Goal: Task Accomplishment & Management: Complete application form

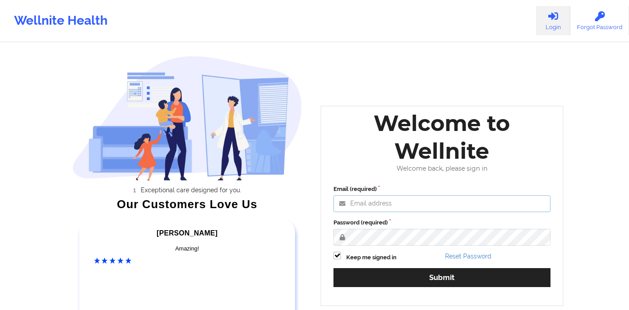
click at [367, 203] on input "Email (required)" at bounding box center [442, 203] width 217 height 17
type input "[EMAIL_ADDRESS][DOMAIN_NAME]"
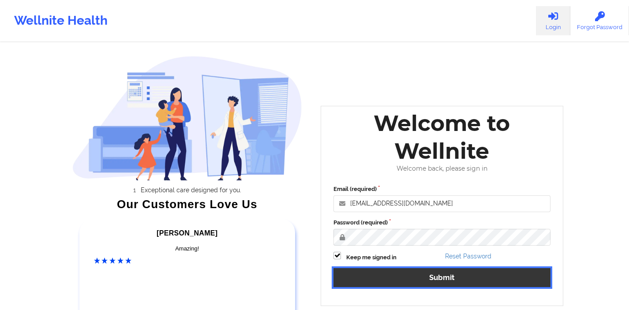
click at [385, 280] on button "Submit" at bounding box center [442, 277] width 217 height 19
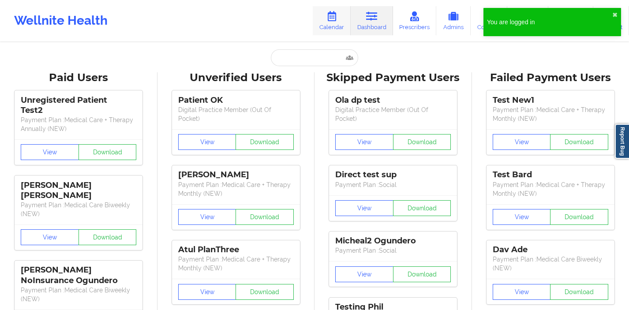
click at [335, 19] on icon at bounding box center [331, 16] width 11 height 10
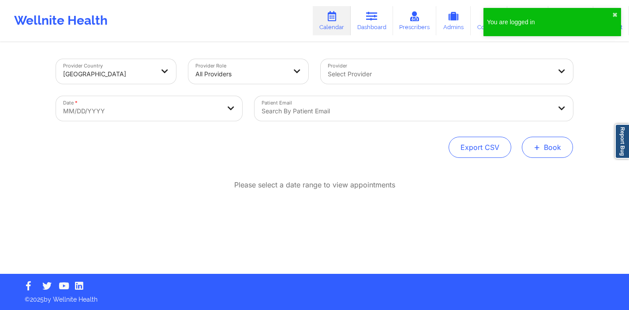
click at [534, 150] on span "+" at bounding box center [537, 147] width 7 height 5
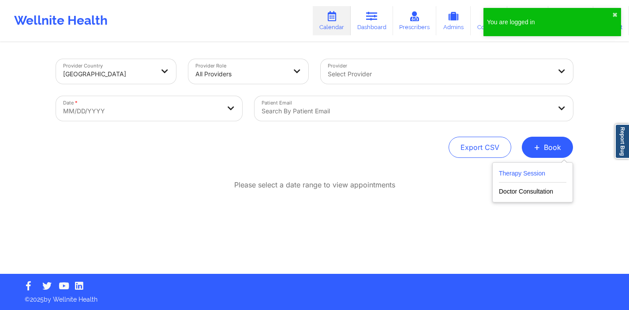
click at [520, 173] on button "Therapy Session" at bounding box center [533, 175] width 68 height 15
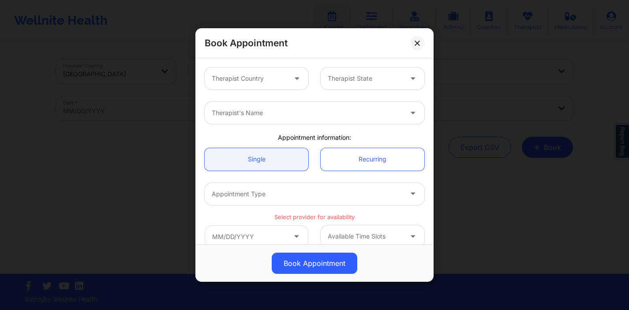
click at [296, 78] on icon at bounding box center [297, 77] width 9 height 8
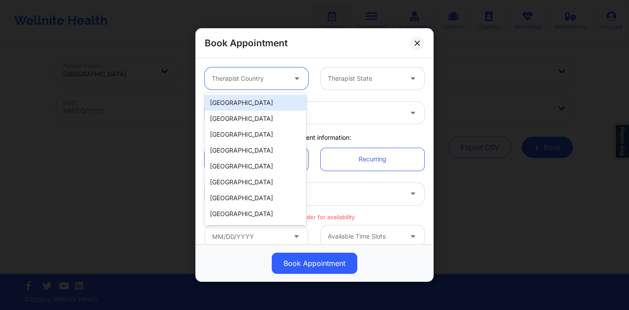
click at [282, 101] on div "[GEOGRAPHIC_DATA]" at bounding box center [255, 103] width 101 height 16
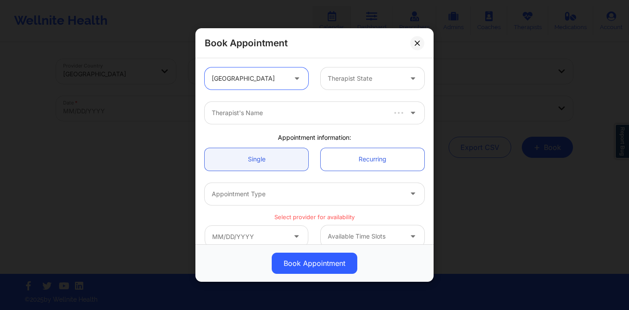
click at [289, 105] on div "Therapist's Name" at bounding box center [295, 113] width 181 height 22
type input "deki test sta"
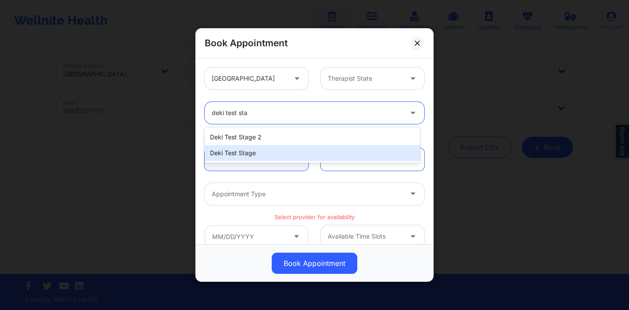
click at [266, 152] on div "Deki Test Stage" at bounding box center [312, 153] width 215 height 16
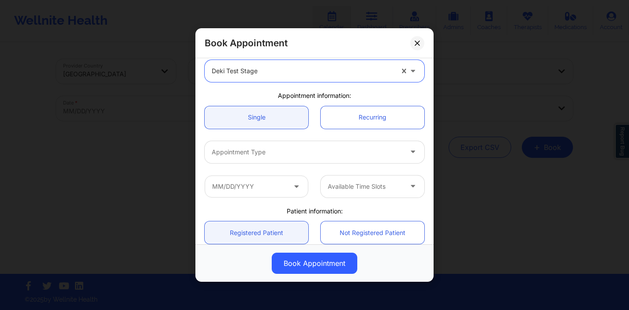
scroll to position [66, 0]
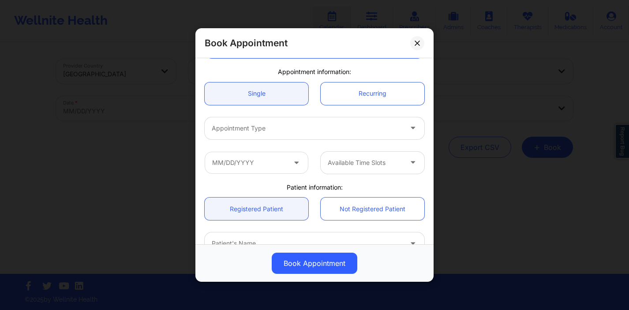
click at [295, 138] on div "Appointment Type" at bounding box center [304, 128] width 199 height 22
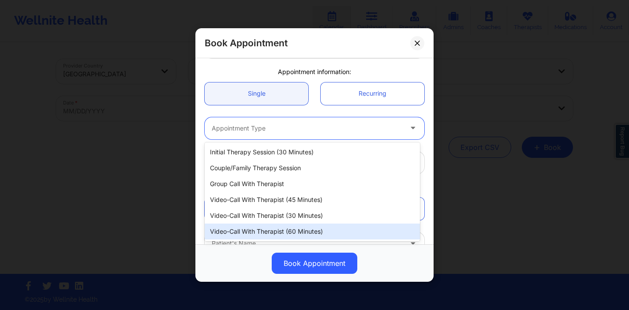
click at [283, 233] on div "Video-Call with Therapist (60 minutes)" at bounding box center [312, 232] width 215 height 16
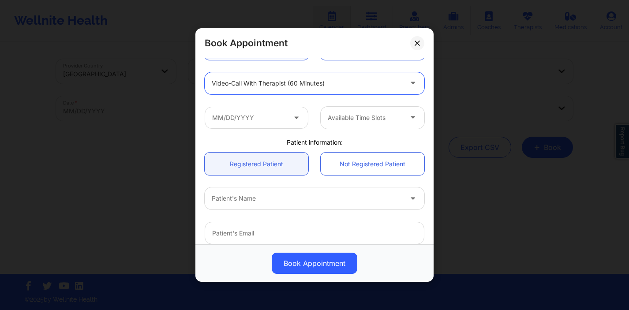
scroll to position [116, 0]
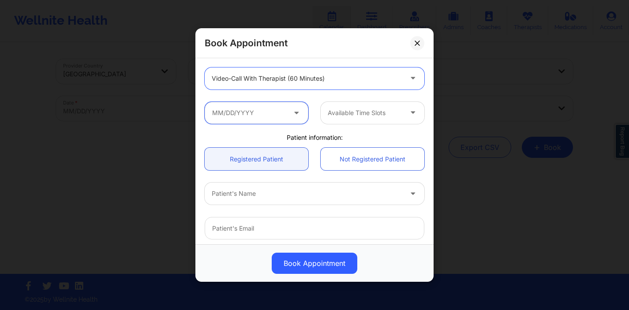
click at [282, 106] on input "text" at bounding box center [257, 112] width 104 height 22
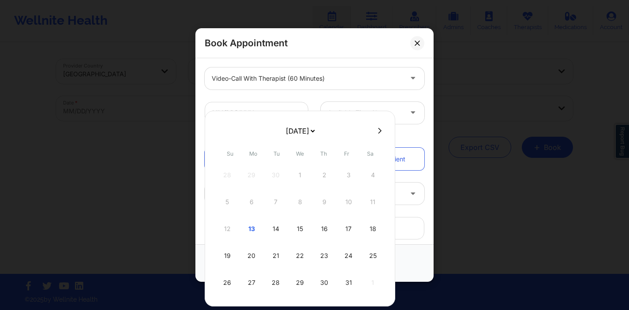
click at [375, 134] on button at bounding box center [379, 131] width 9 height 8
select select "2025-10"
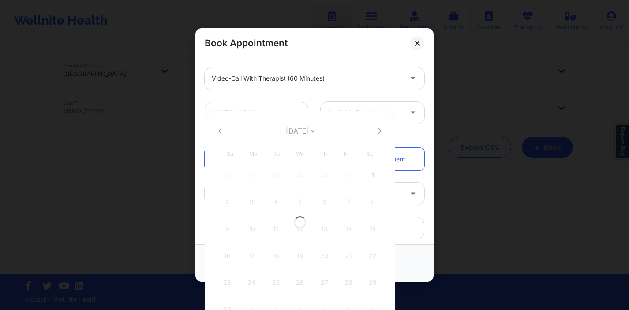
select select "2025-10"
click at [375, 134] on button at bounding box center [379, 131] width 9 height 8
select select "2025-11"
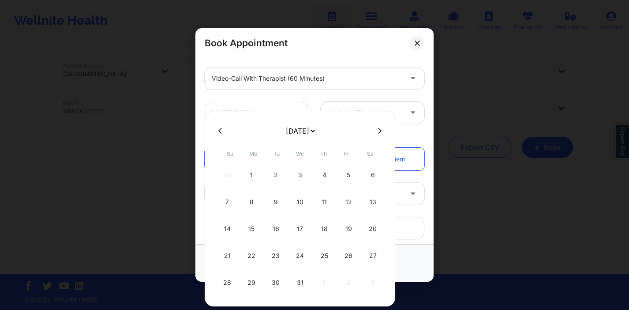
click at [375, 134] on button at bounding box center [379, 131] width 9 height 8
select select "2026-0"
click at [244, 204] on div "5" at bounding box center [251, 202] width 22 height 25
type input "[DATE]"
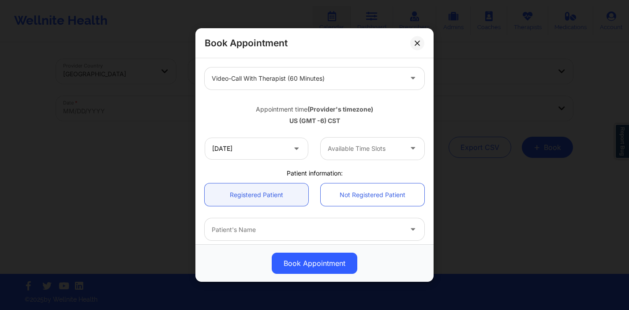
click at [350, 150] on div at bounding box center [365, 148] width 75 height 11
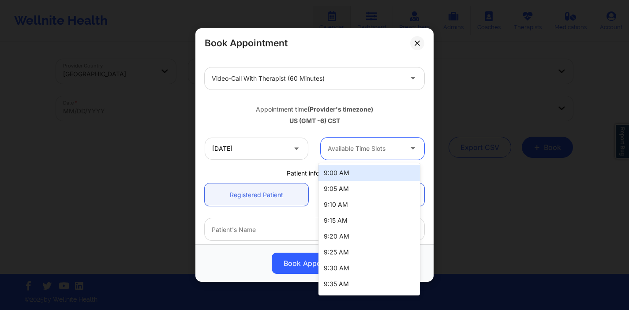
click at [342, 175] on div "9:00 AM" at bounding box center [369, 173] width 101 height 16
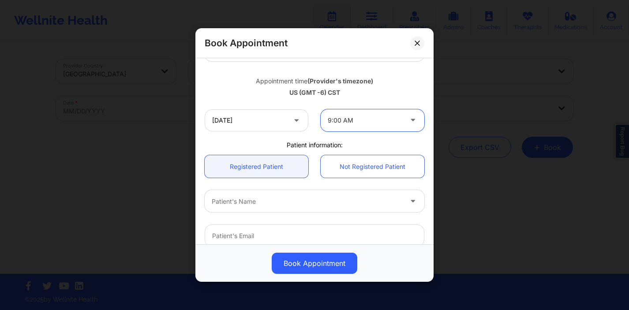
scroll to position [175, 0]
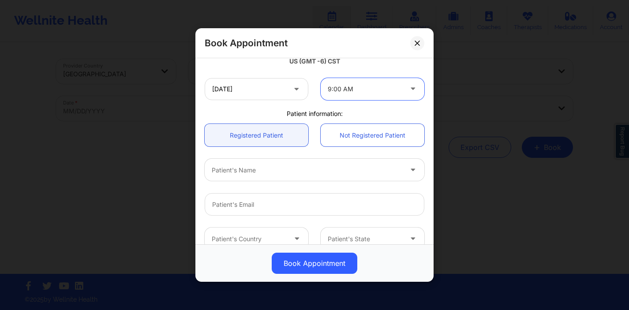
click at [307, 168] on div at bounding box center [307, 170] width 191 height 11
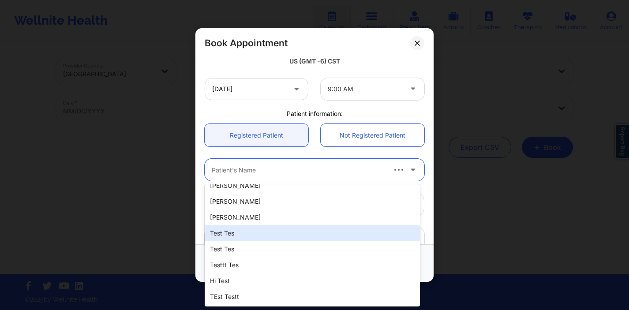
scroll to position [0, 0]
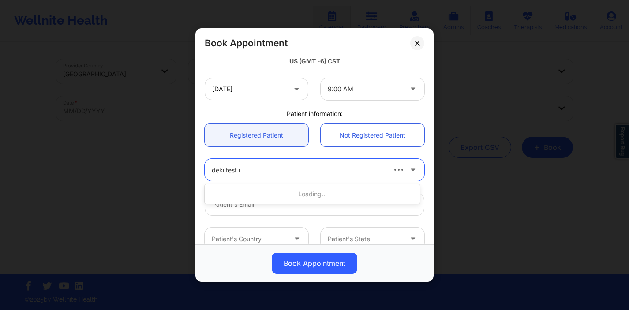
type input "deki test in"
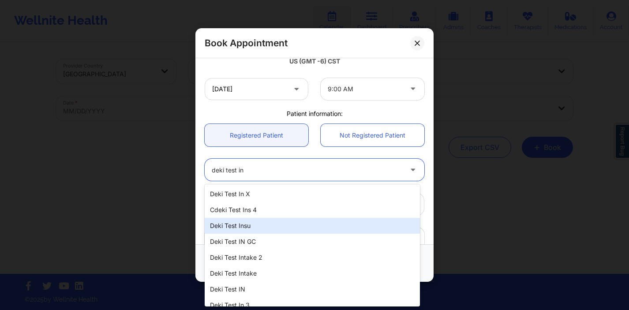
scroll to position [40, 0]
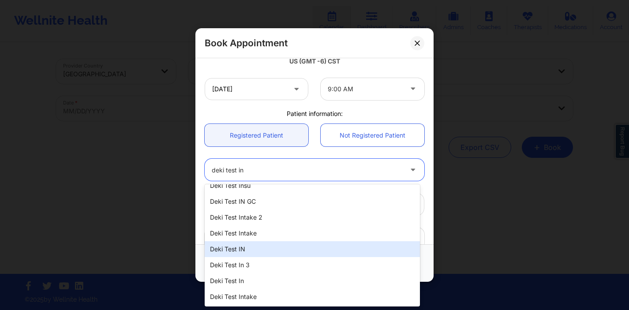
click at [245, 243] on div "Deki Test IN" at bounding box center [312, 249] width 215 height 16
type input "[EMAIL_ADDRESS][DOMAIN_NAME]"
type input "[PHONE_NUMBER]"
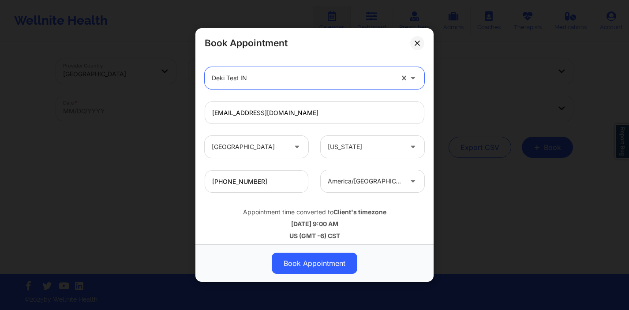
scroll to position [271, 0]
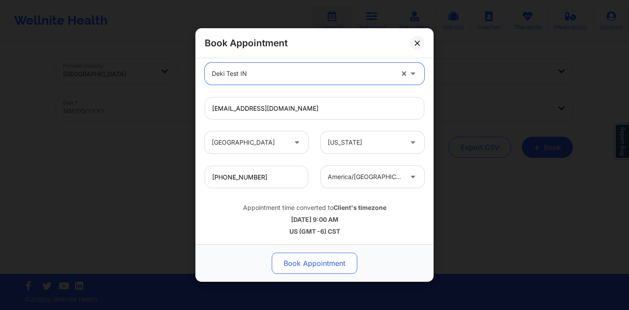
click at [308, 258] on button "Book Appointment" at bounding box center [315, 263] width 86 height 21
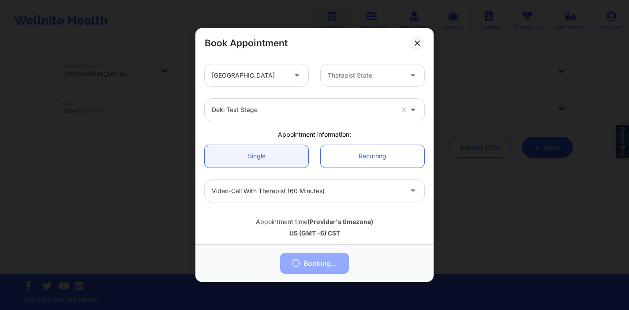
scroll to position [0, 0]
